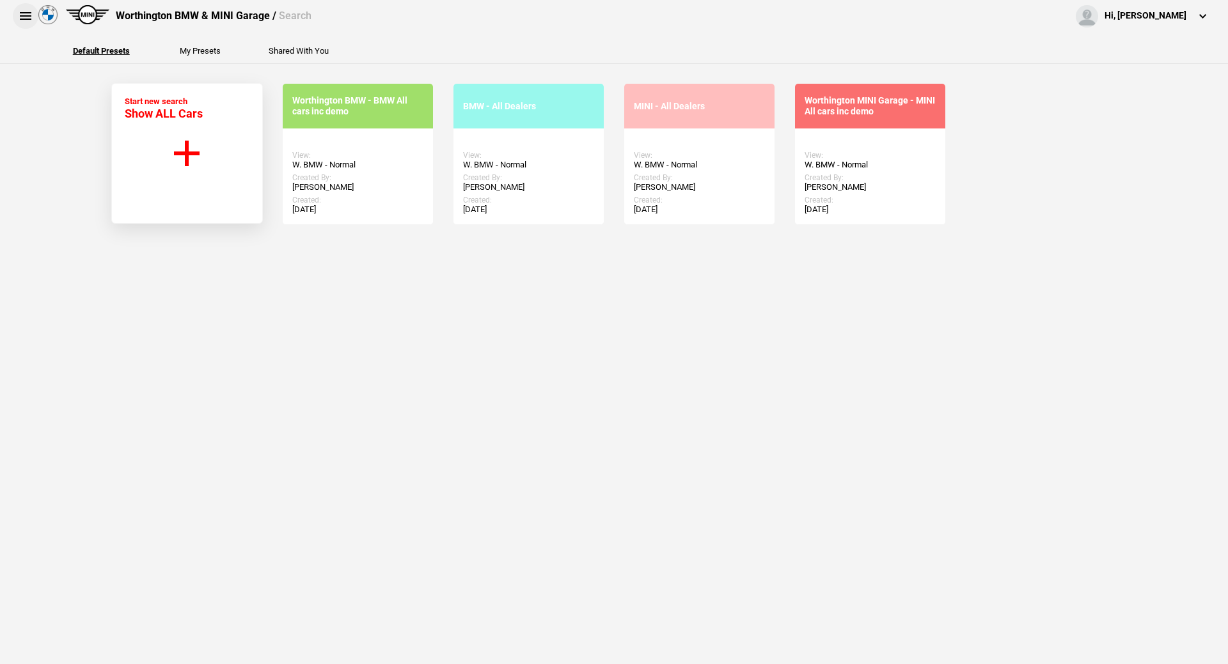
click at [21, 25] on button at bounding box center [26, 16] width 26 height 26
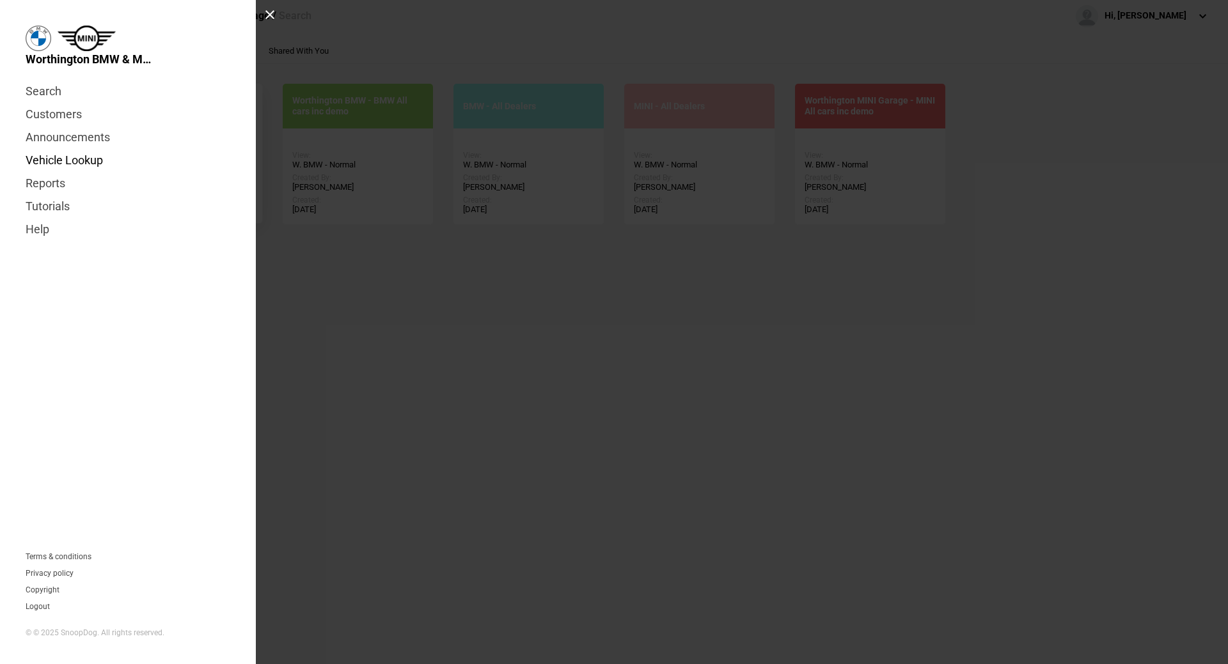
click at [93, 157] on link "Vehicle Lookup" at bounding box center [128, 160] width 205 height 23
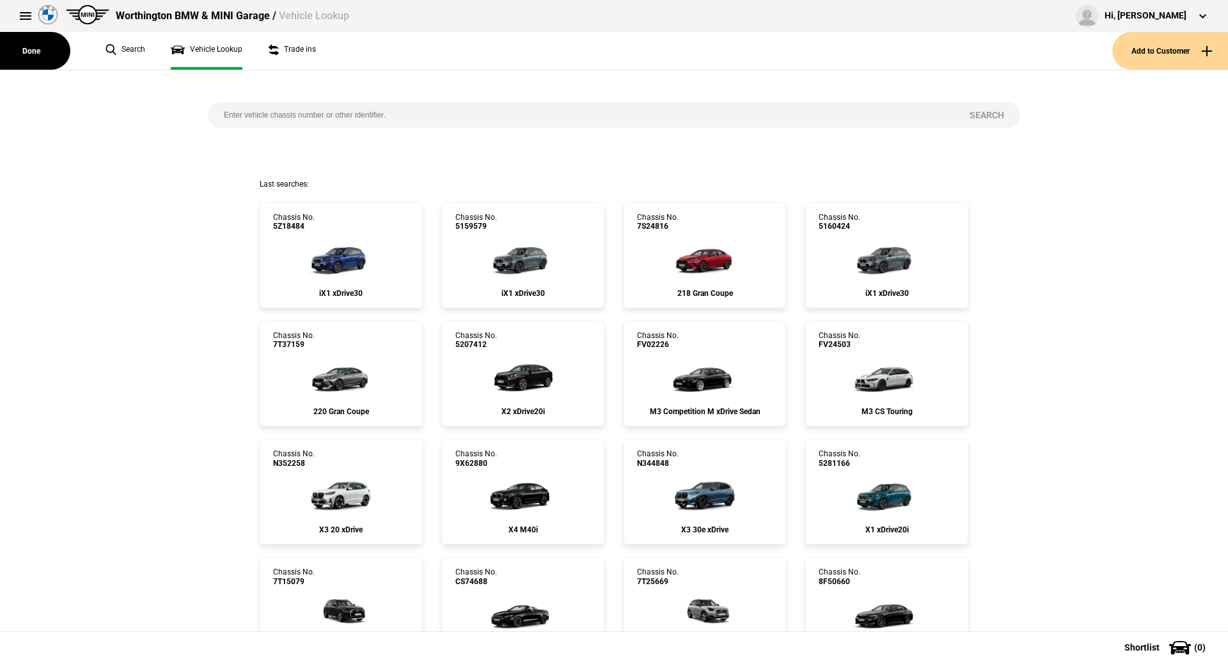
click at [405, 108] on input "search" at bounding box center [581, 115] width 746 height 26
type input "1522305"
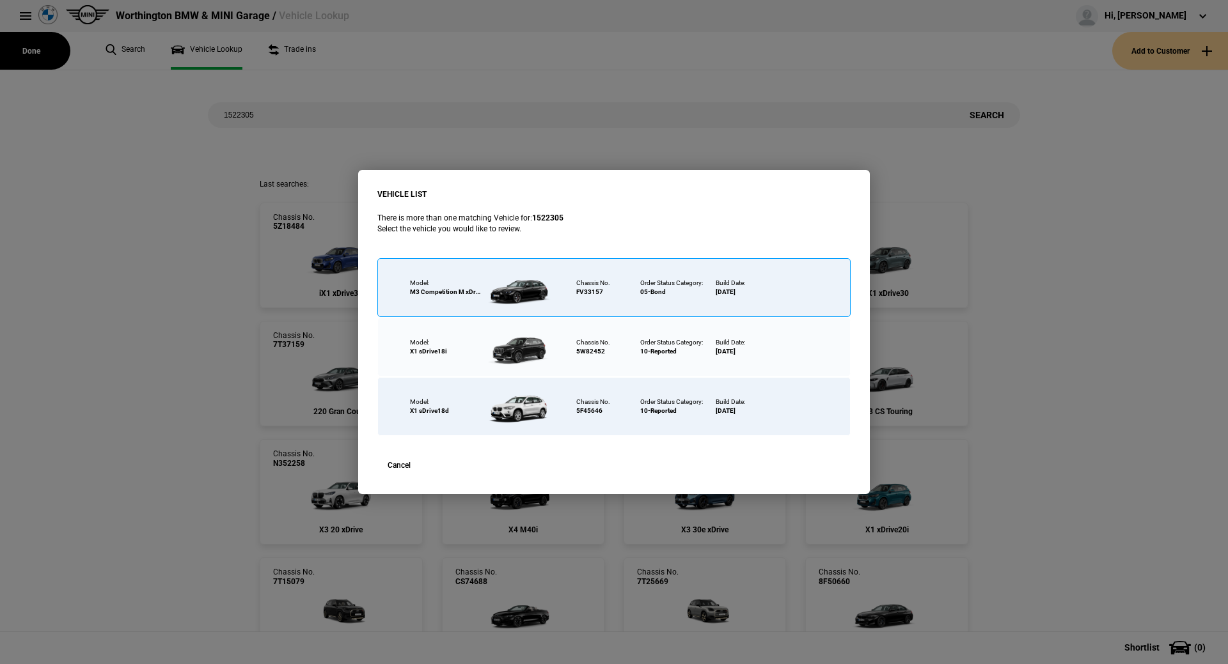
click at [510, 284] on div at bounding box center [521, 287] width 83 height 45
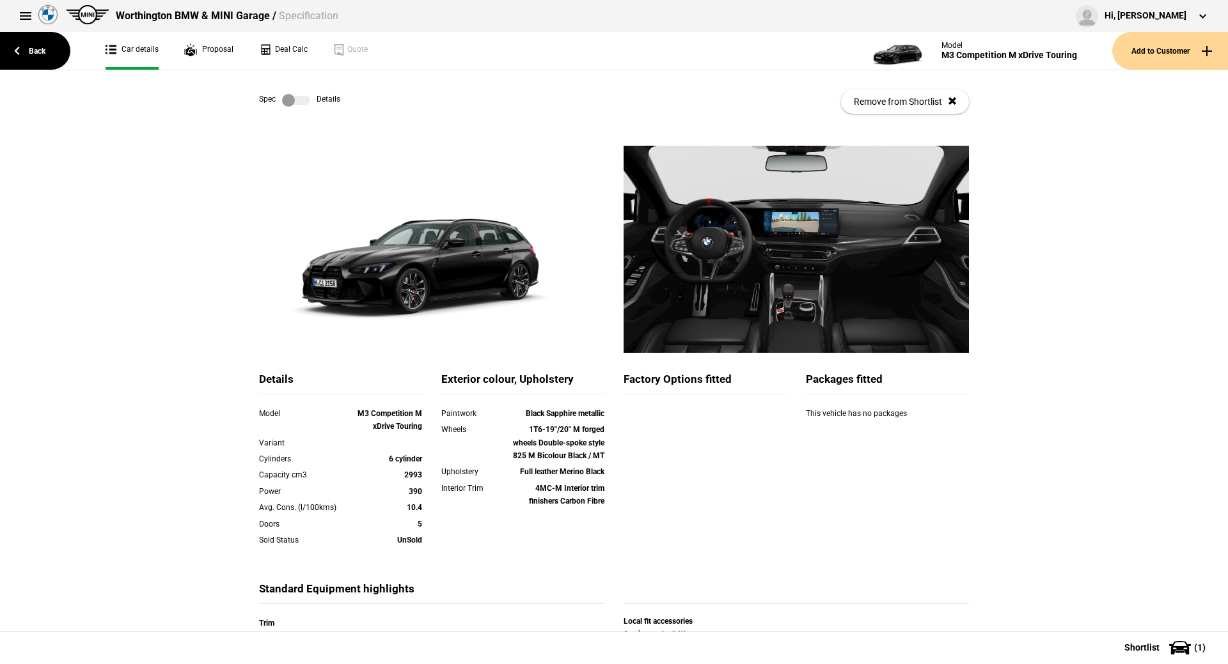
click at [283, 100] on label at bounding box center [296, 100] width 28 height 13
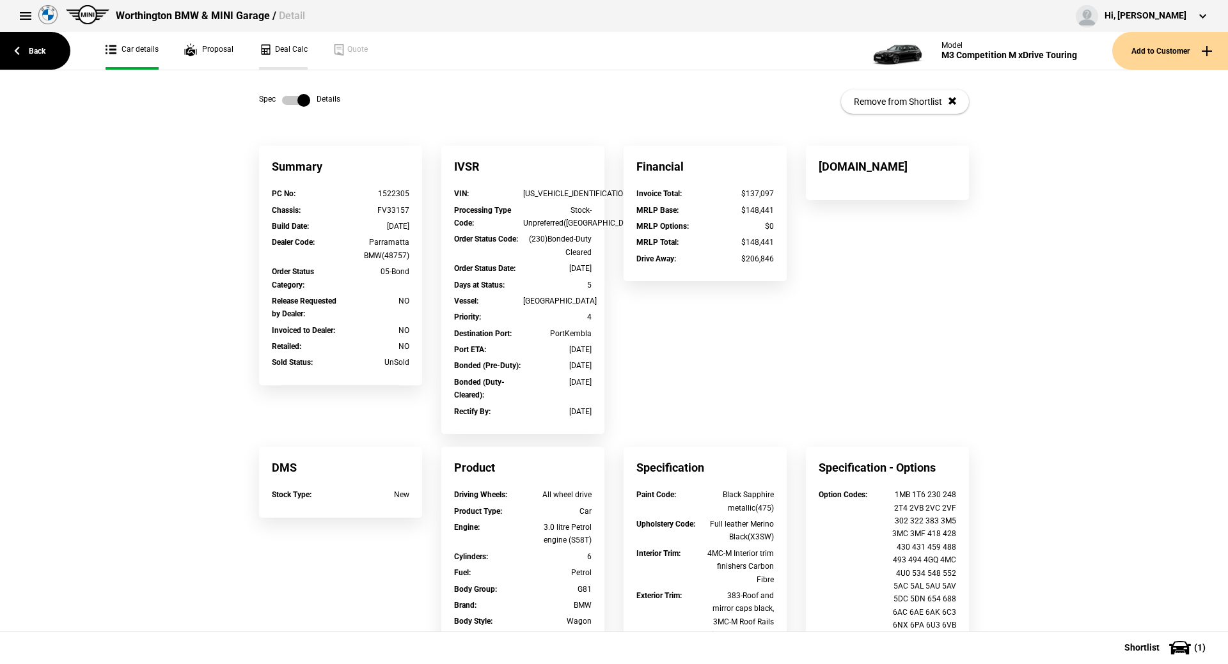
click at [298, 56] on link "Deal Calc" at bounding box center [283, 51] width 49 height 38
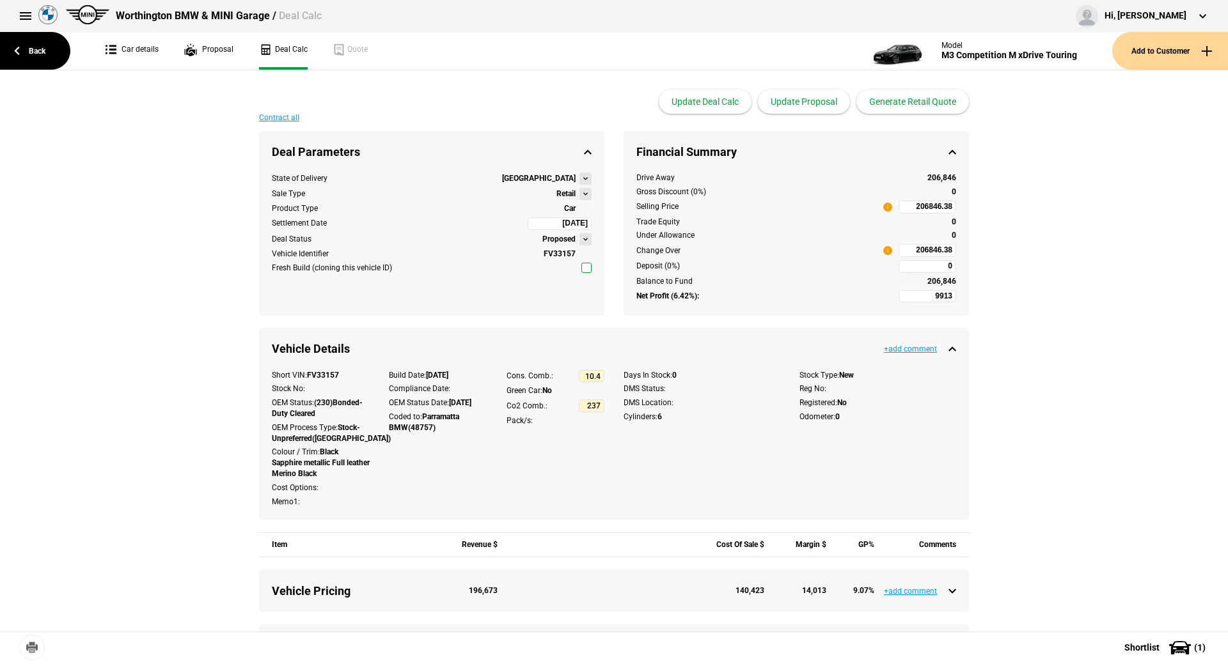
click at [582, 194] on button at bounding box center [585, 194] width 12 height 12
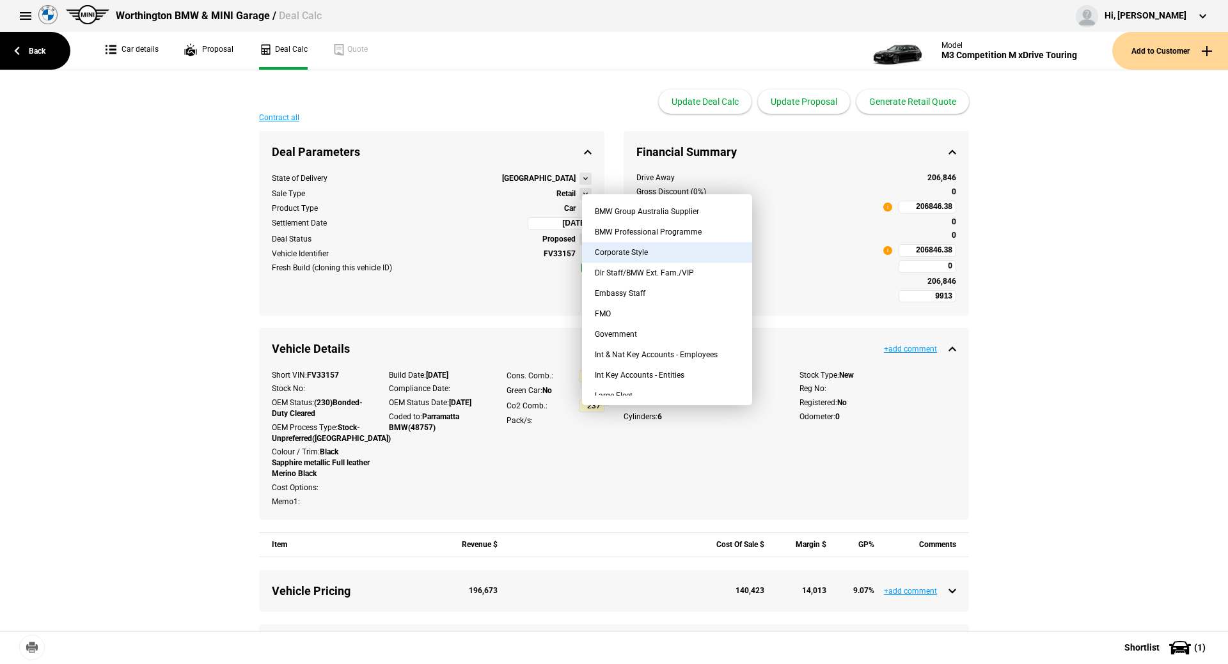
scroll to position [64, 0]
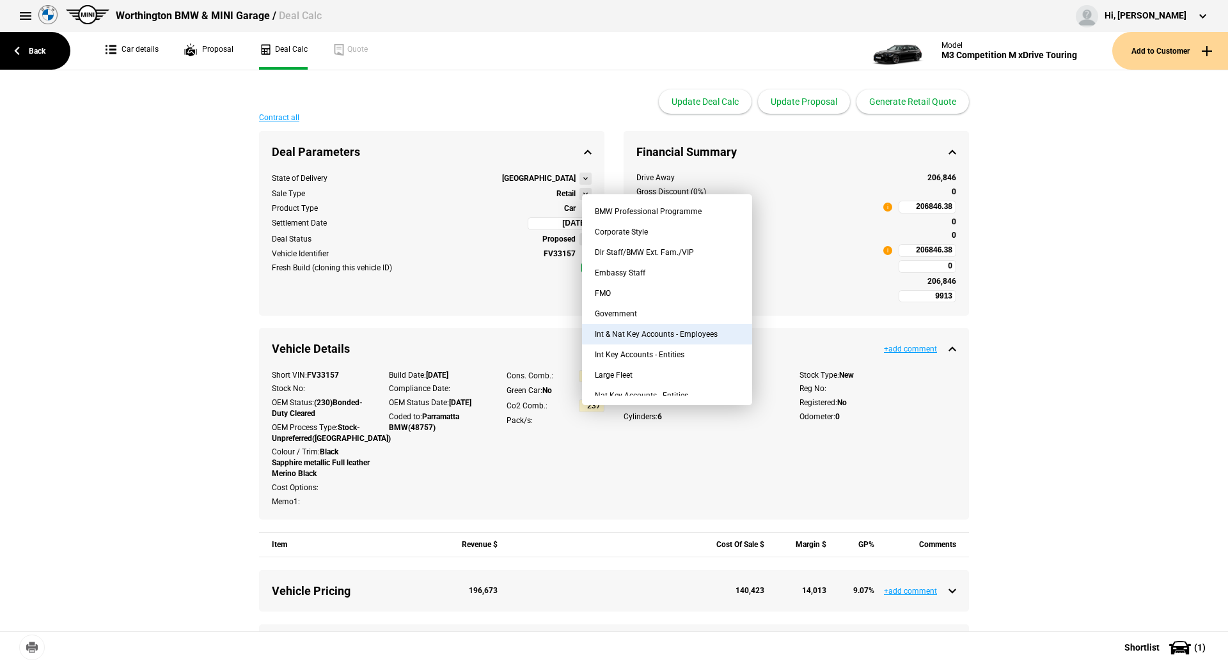
click at [689, 334] on button "Int & Nat Key Accounts - Employees" at bounding box center [667, 334] width 170 height 20
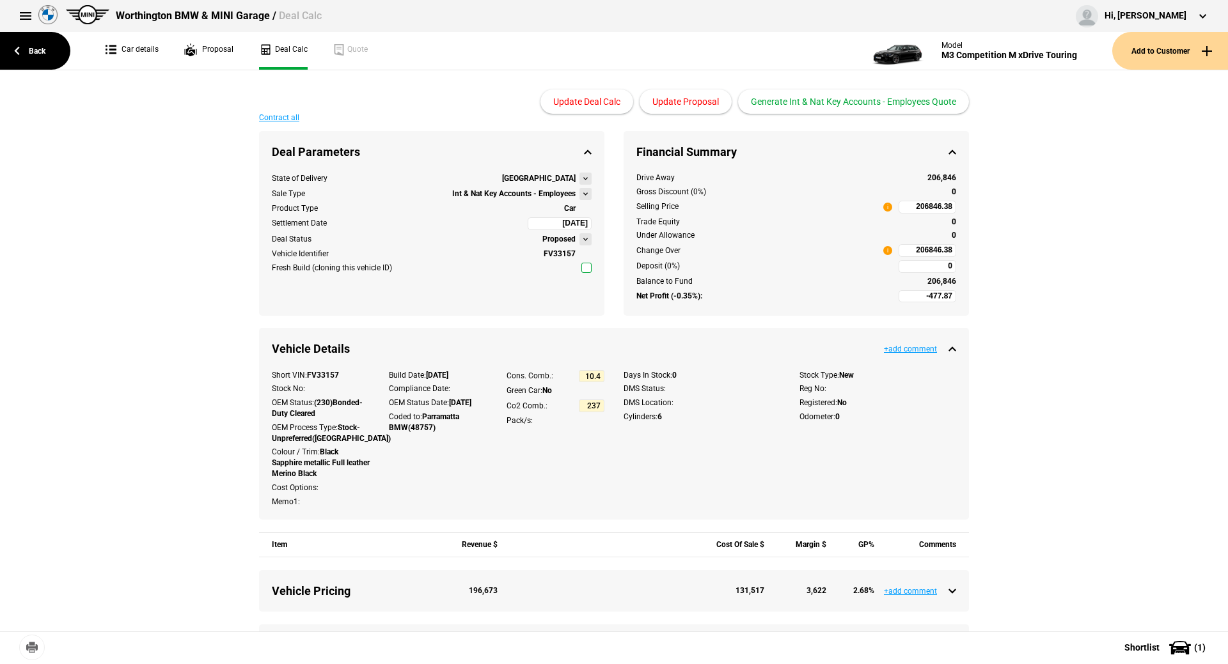
type input "-4622.87"
type input "171648.85"
click at [151, 50] on link "Car details" at bounding box center [132, 51] width 53 height 38
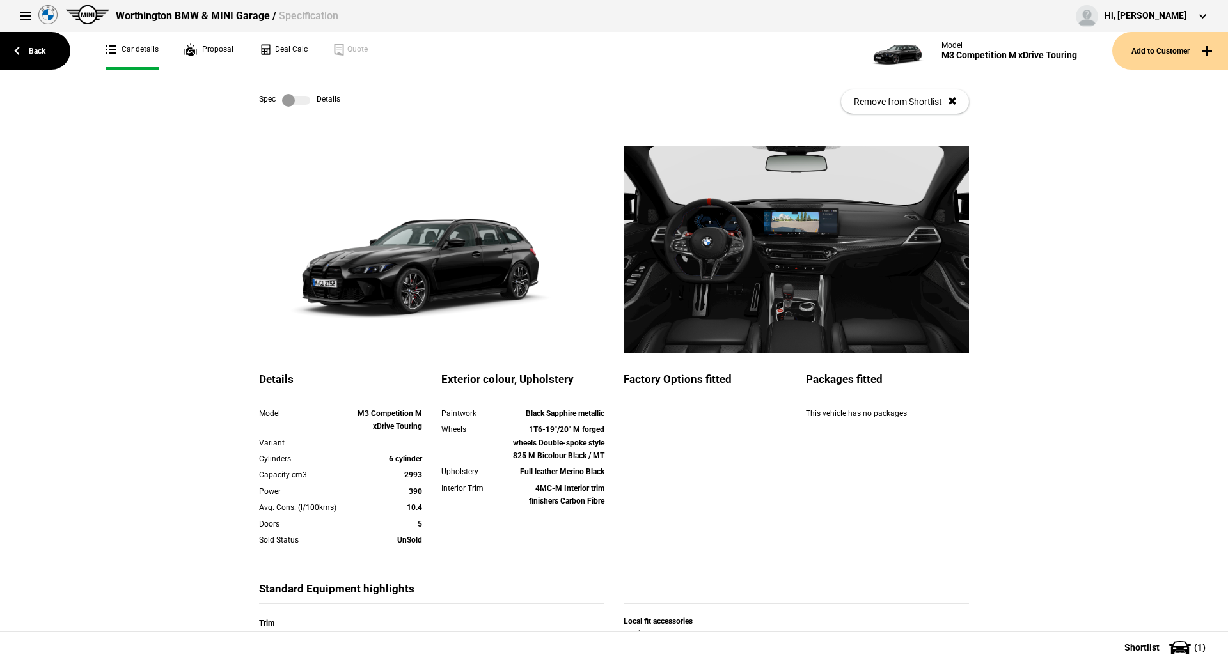
click at [286, 96] on label at bounding box center [296, 100] width 28 height 13
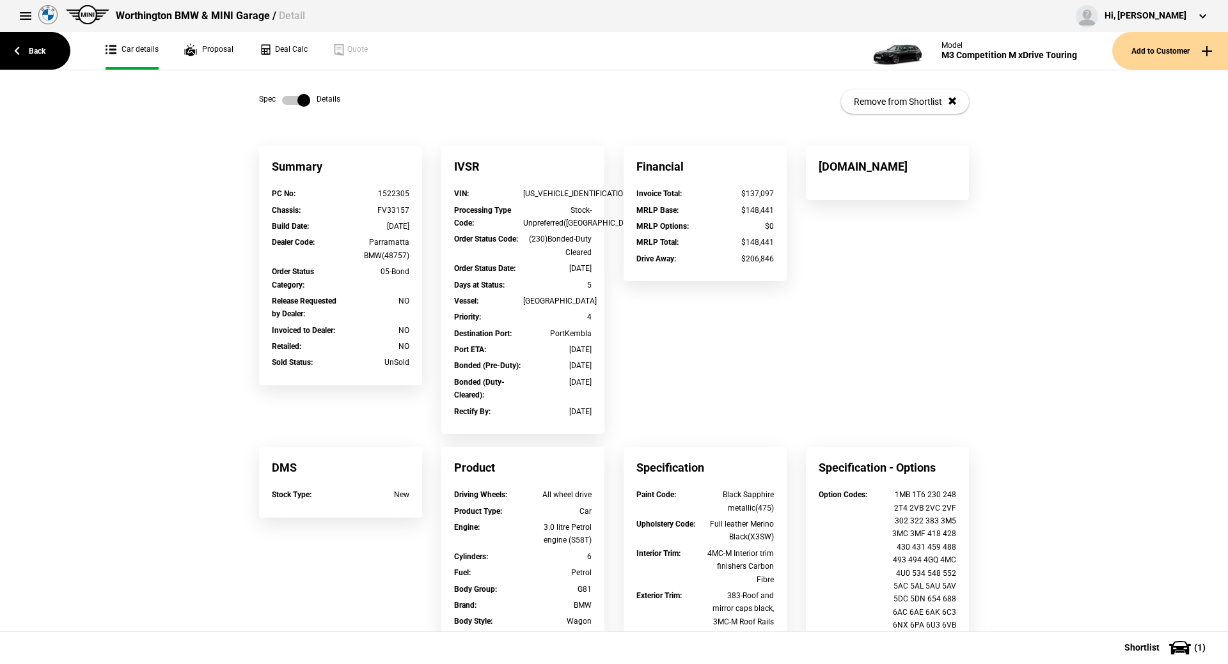
click at [514, 187] on div "IVSR" at bounding box center [522, 167] width 163 height 42
click at [523, 193] on div "[US_VEHICLE_IDENTIFICATION_NUMBER]" at bounding box center [557, 193] width 69 height 13
copy div "[US_VEHICLE_IDENTIFICATION_NUMBER]"
